Goal: Share content

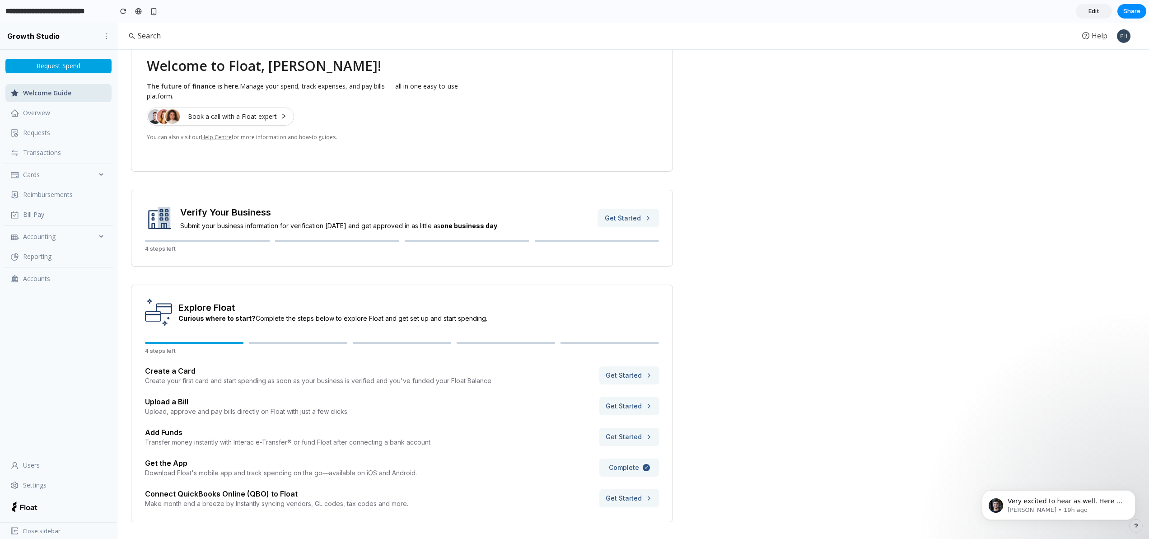
scroll to position [258, 0]
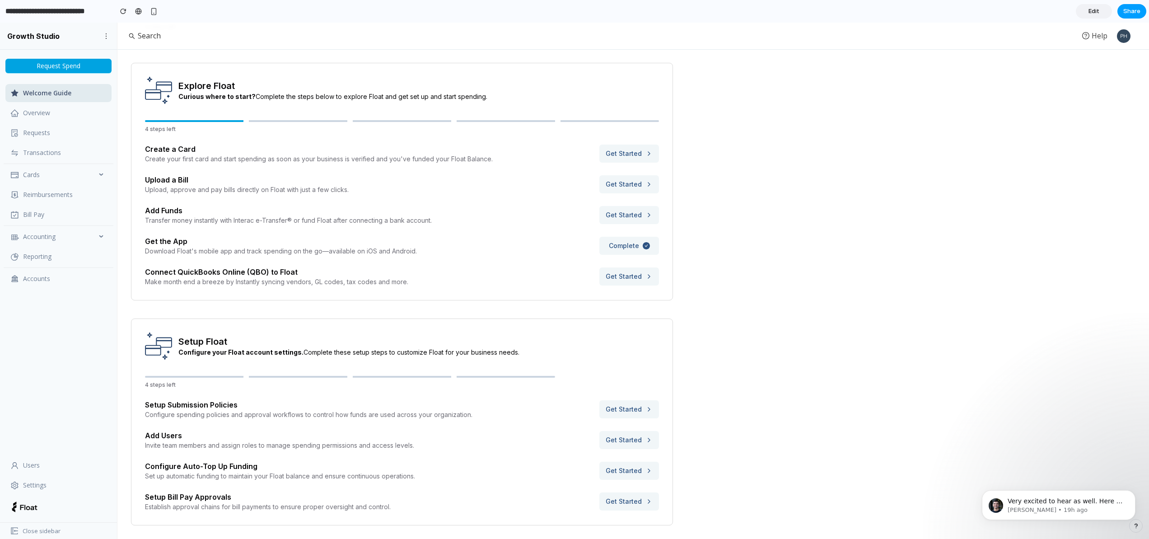
click at [1136, 14] on span "Share" at bounding box center [1131, 11] width 17 height 9
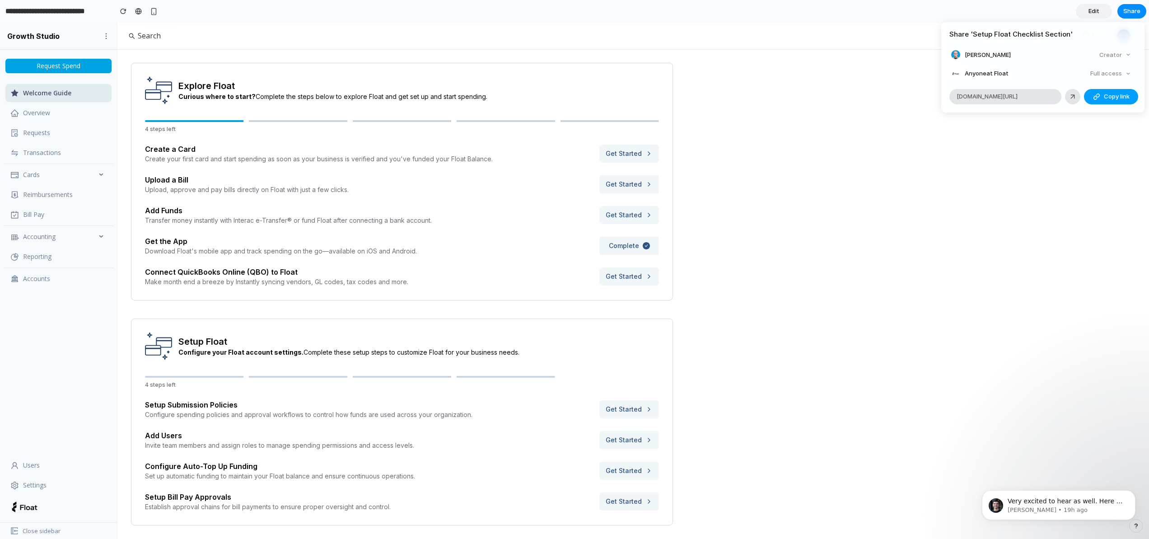
click at [1115, 98] on span "Copy link" at bounding box center [1117, 96] width 26 height 9
click at [1107, 71] on div "Full access" at bounding box center [1111, 73] width 48 height 13
click at [1103, 74] on div "Full access" at bounding box center [1111, 73] width 48 height 13
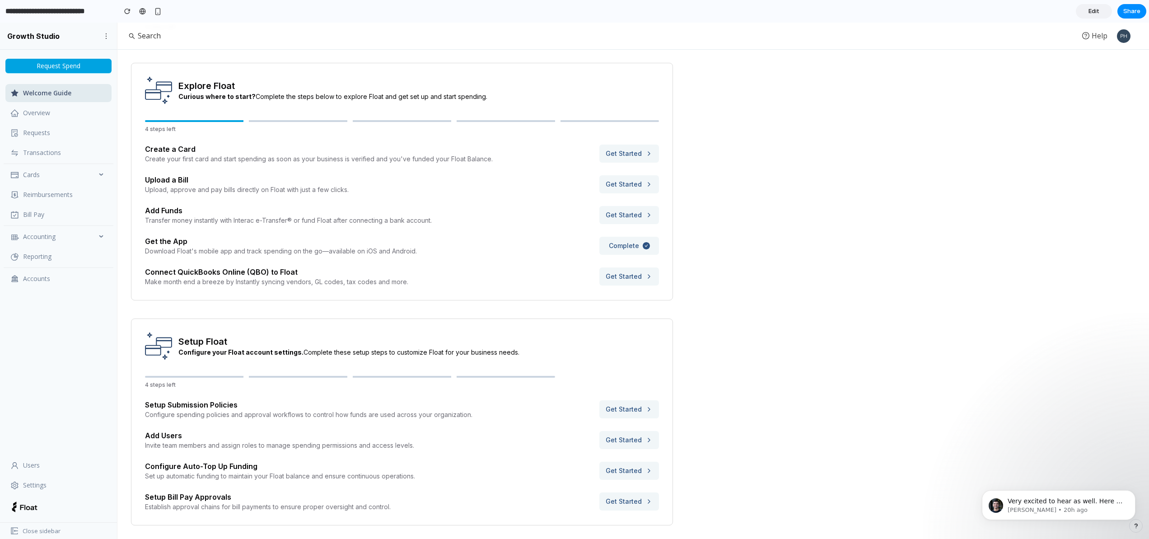
scroll to position [258, 0]
